Goal: Information Seeking & Learning: Learn about a topic

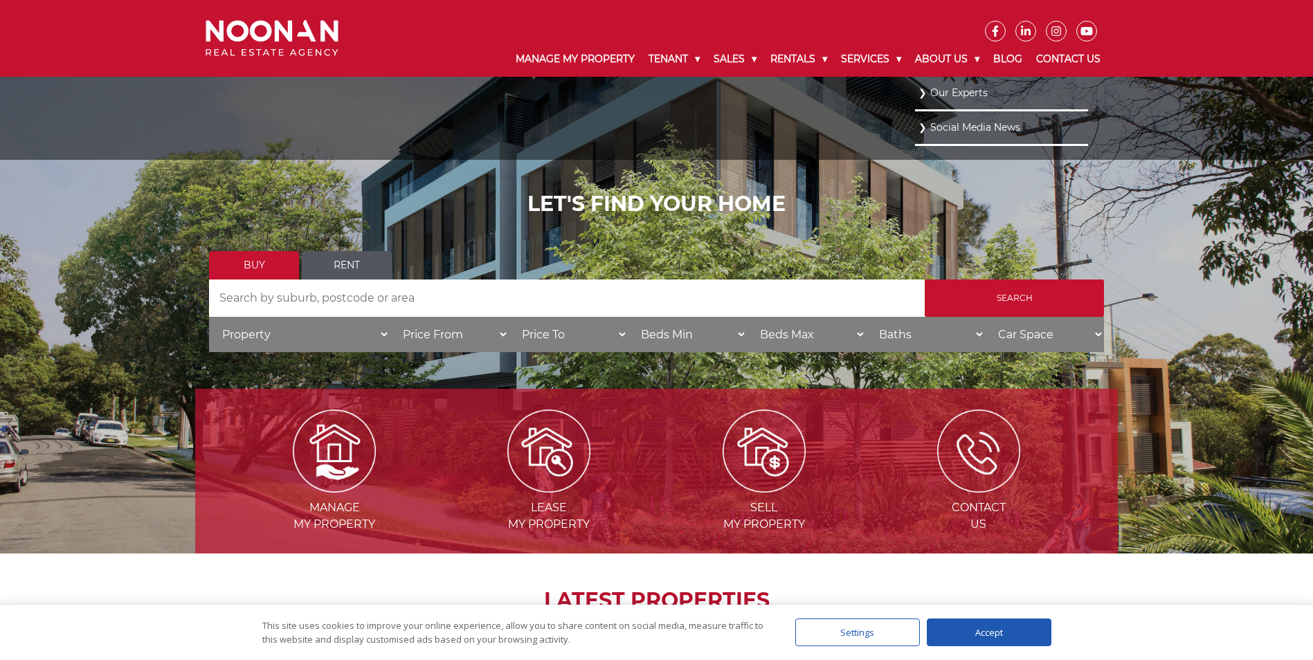
click at [958, 86] on link "Our Experts" at bounding box center [1002, 93] width 166 height 19
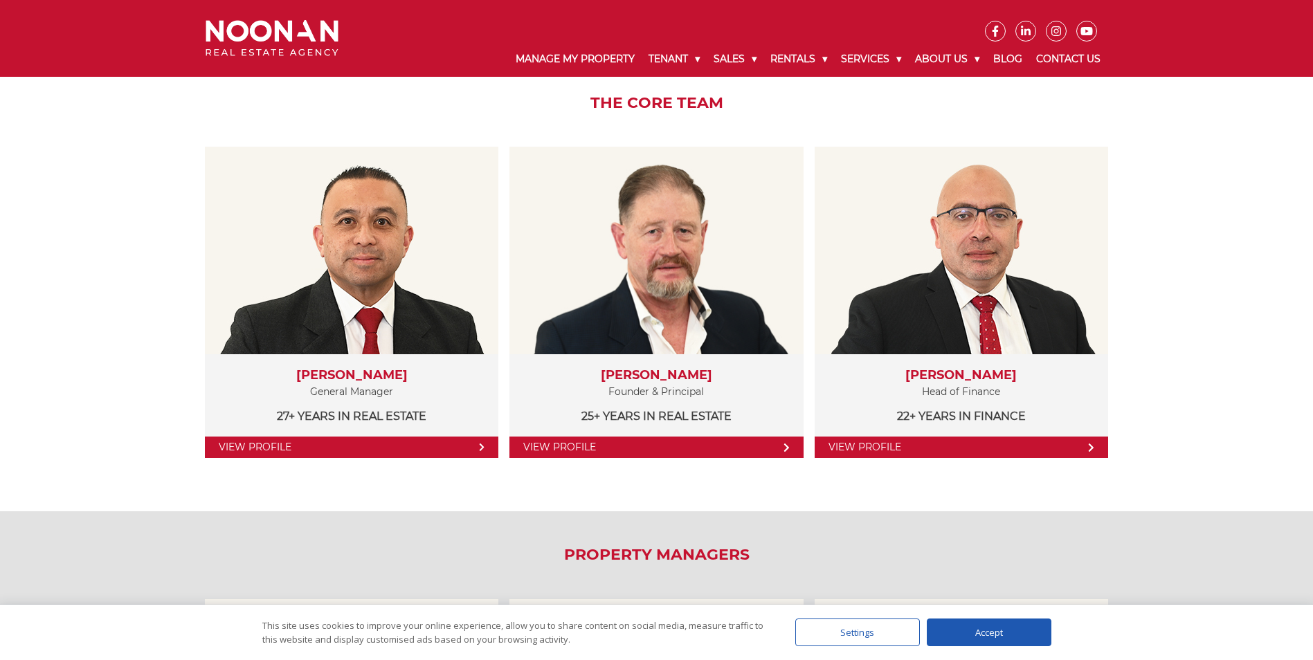
scroll to position [138, 0]
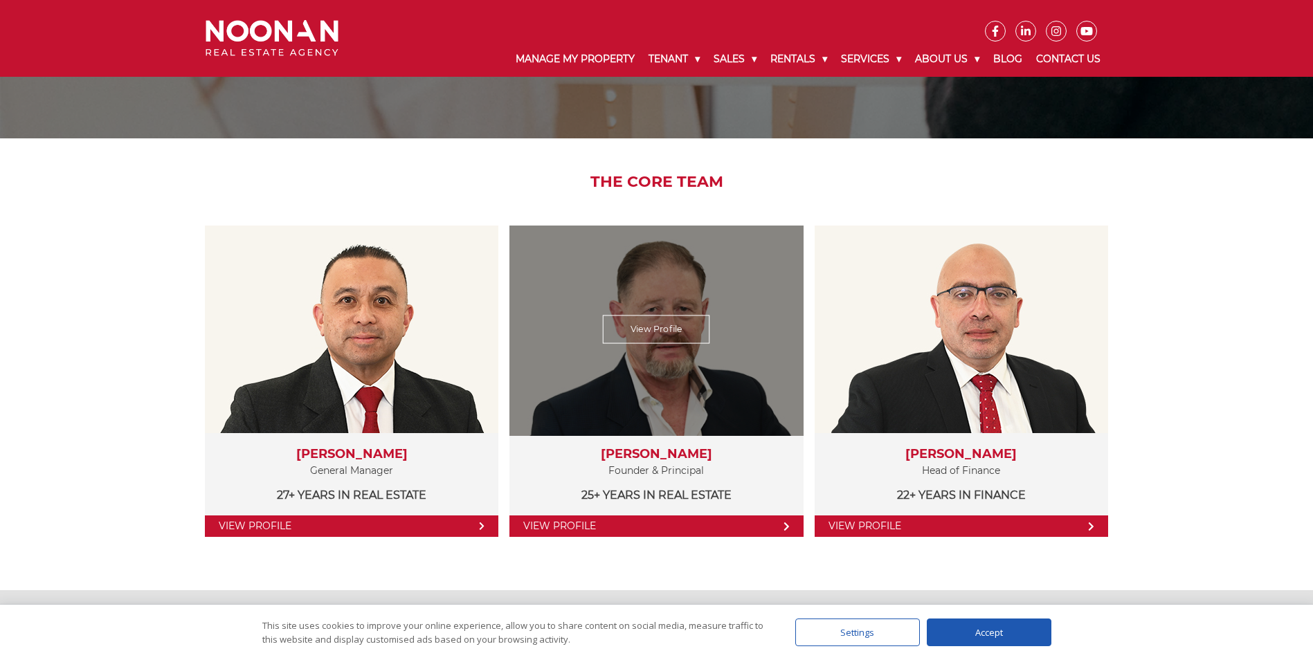
click at [767, 532] on link "View Profile" at bounding box center [657, 526] width 294 height 21
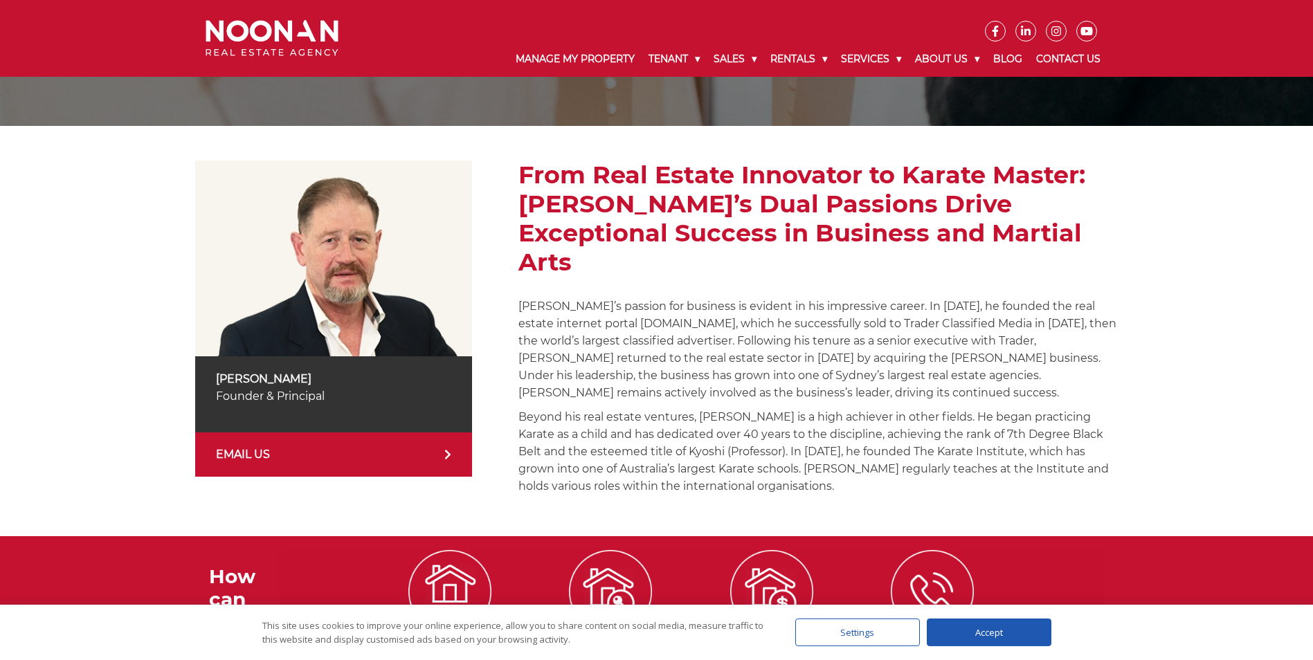
scroll to position [208, 0]
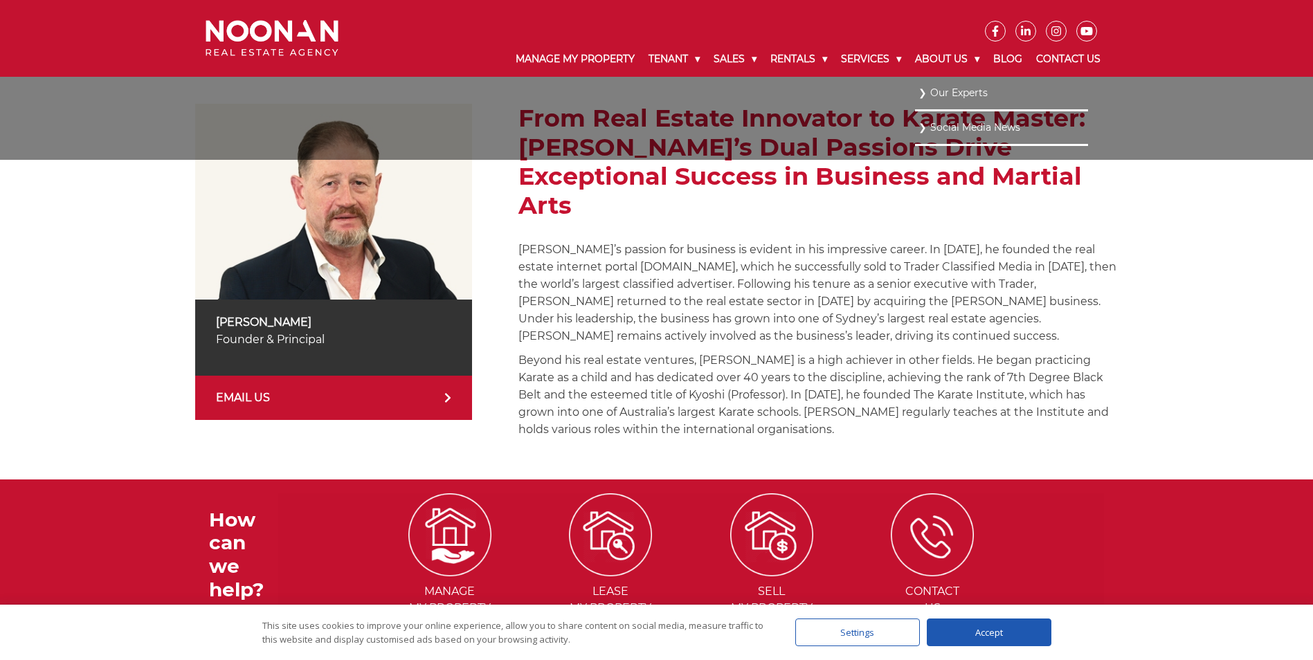
click at [956, 89] on link "Our Experts" at bounding box center [1002, 93] width 166 height 19
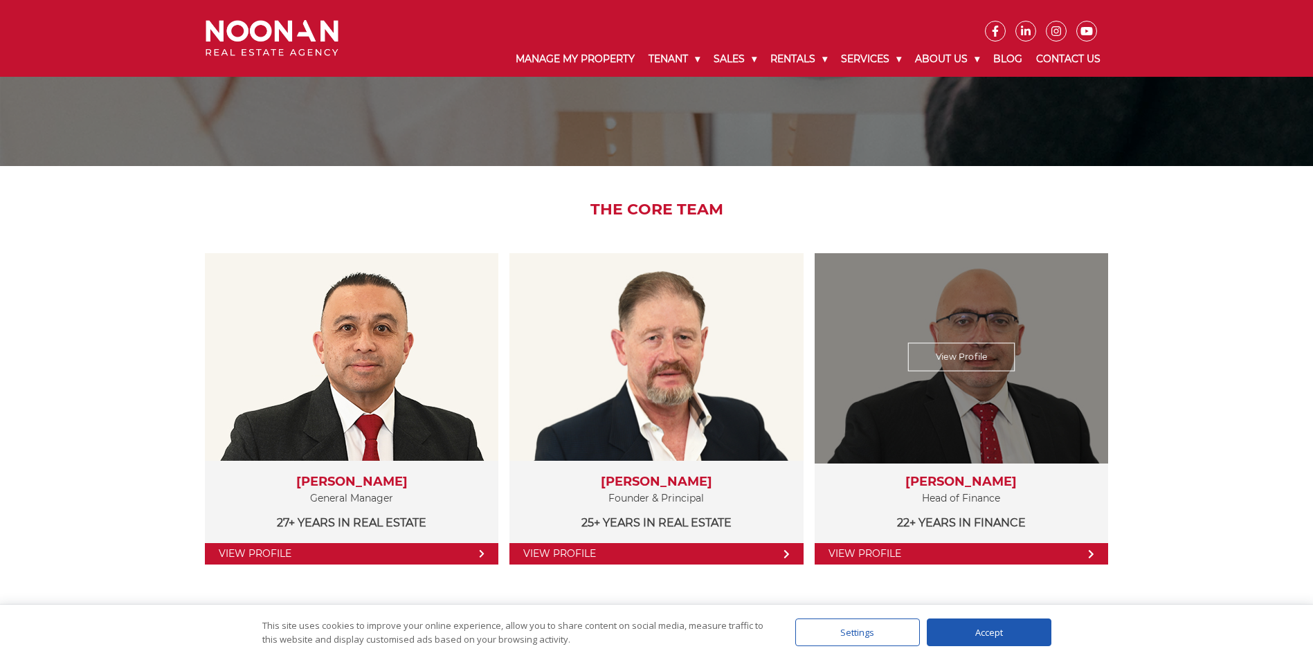
scroll to position [138, 0]
